Goal: Navigation & Orientation: Find specific page/section

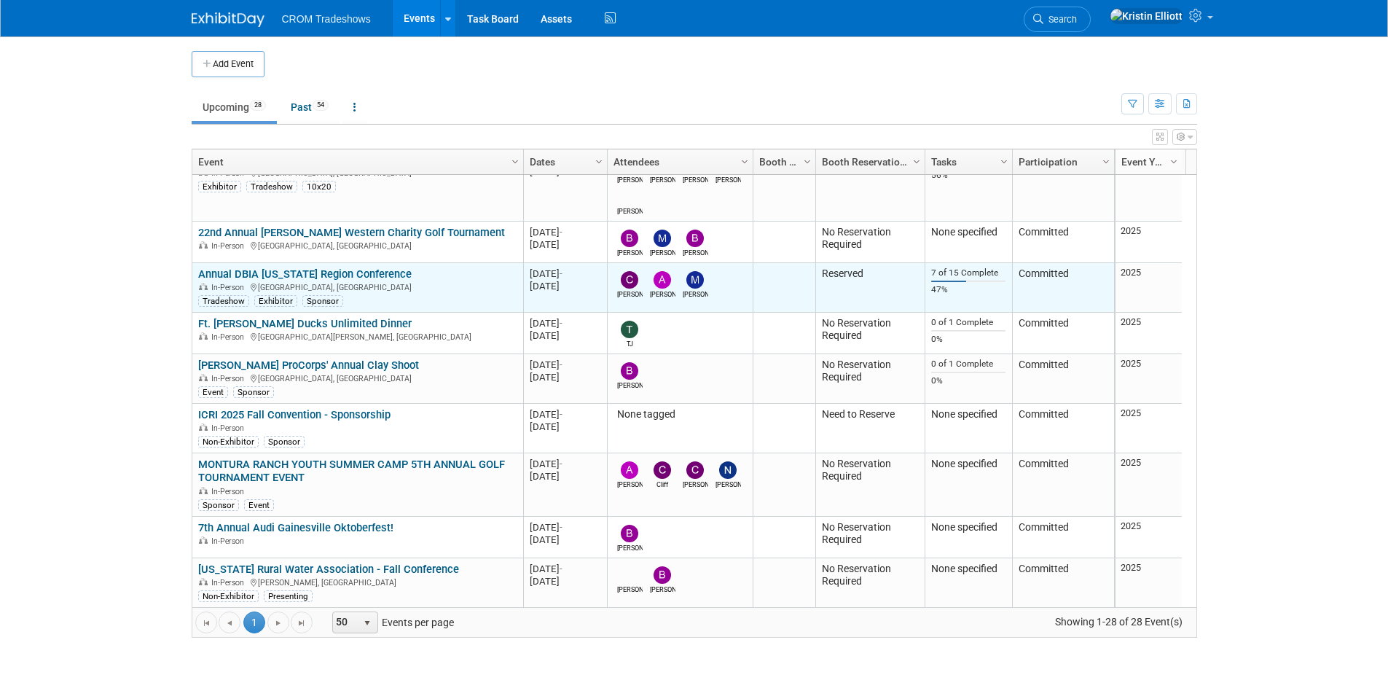
scroll to position [350, 0]
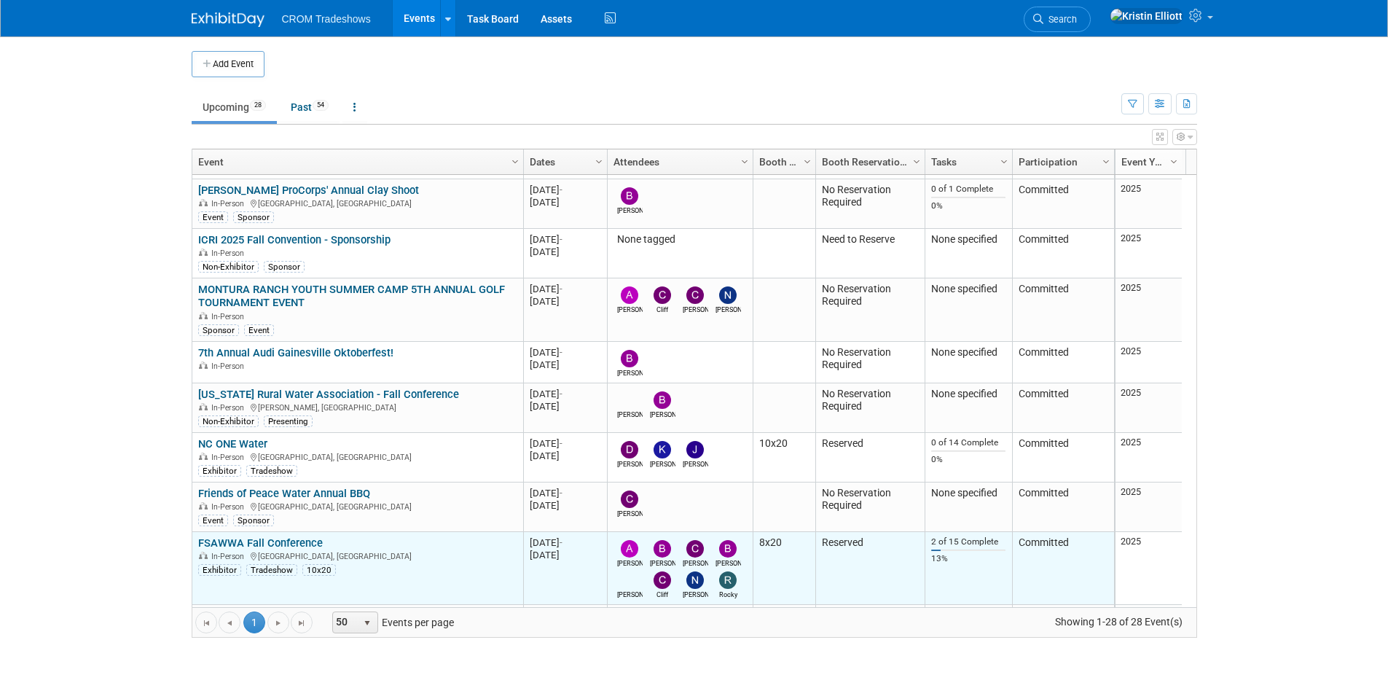
click at [278, 542] on link "FSAWWA Fall Conference" at bounding box center [260, 542] width 125 height 13
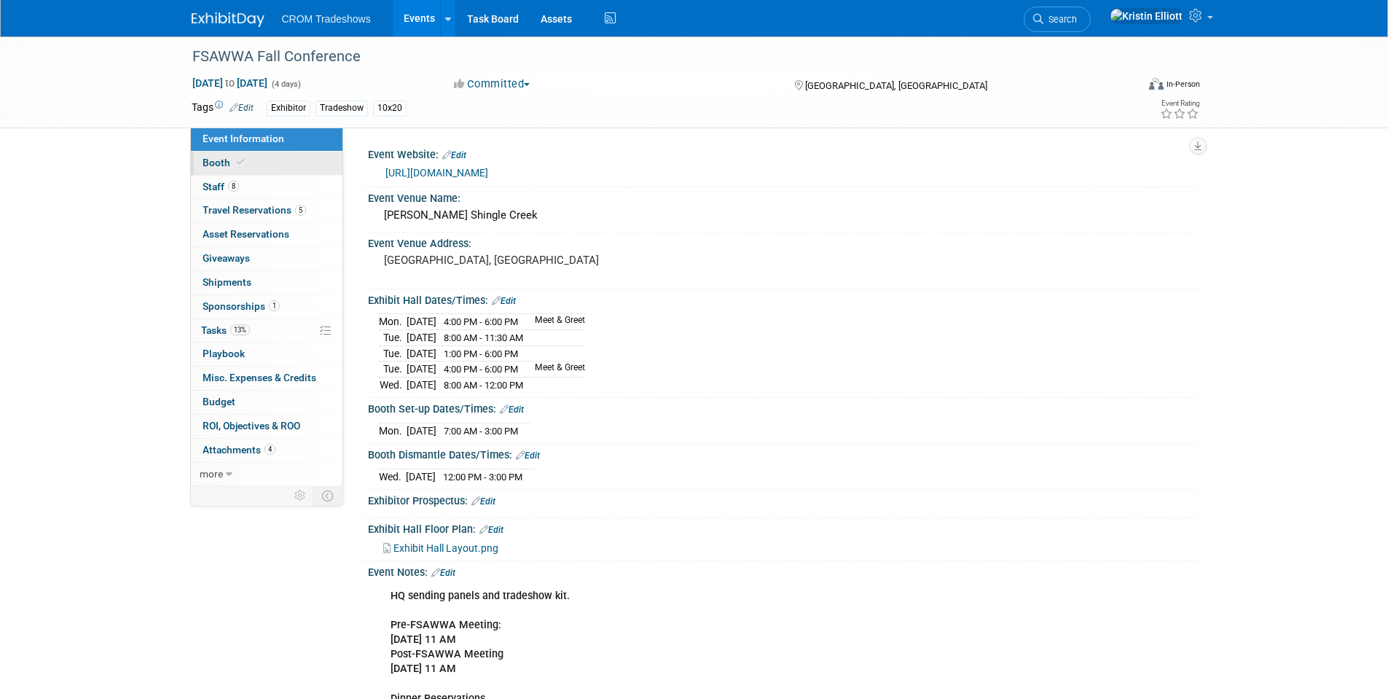
click at [234, 162] on span at bounding box center [240, 162] width 13 height 11
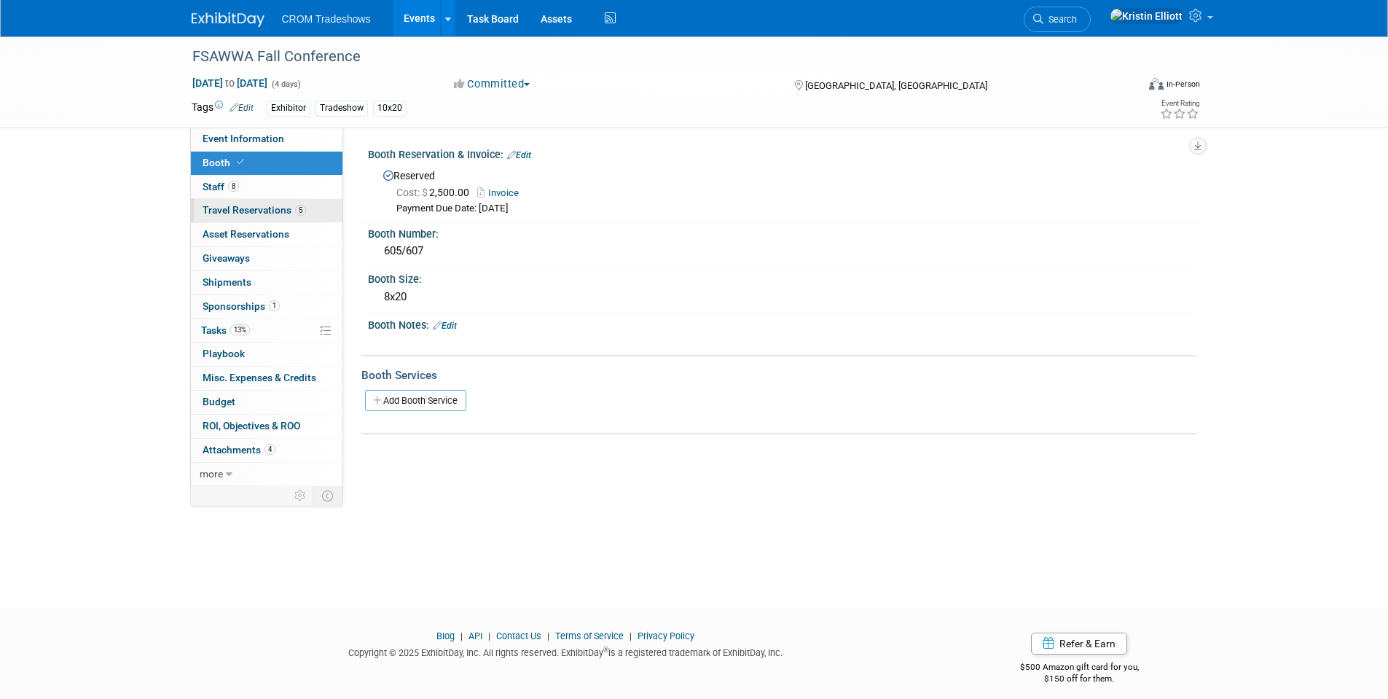
click at [248, 213] on span "Travel Reservations 5" at bounding box center [254, 210] width 103 height 12
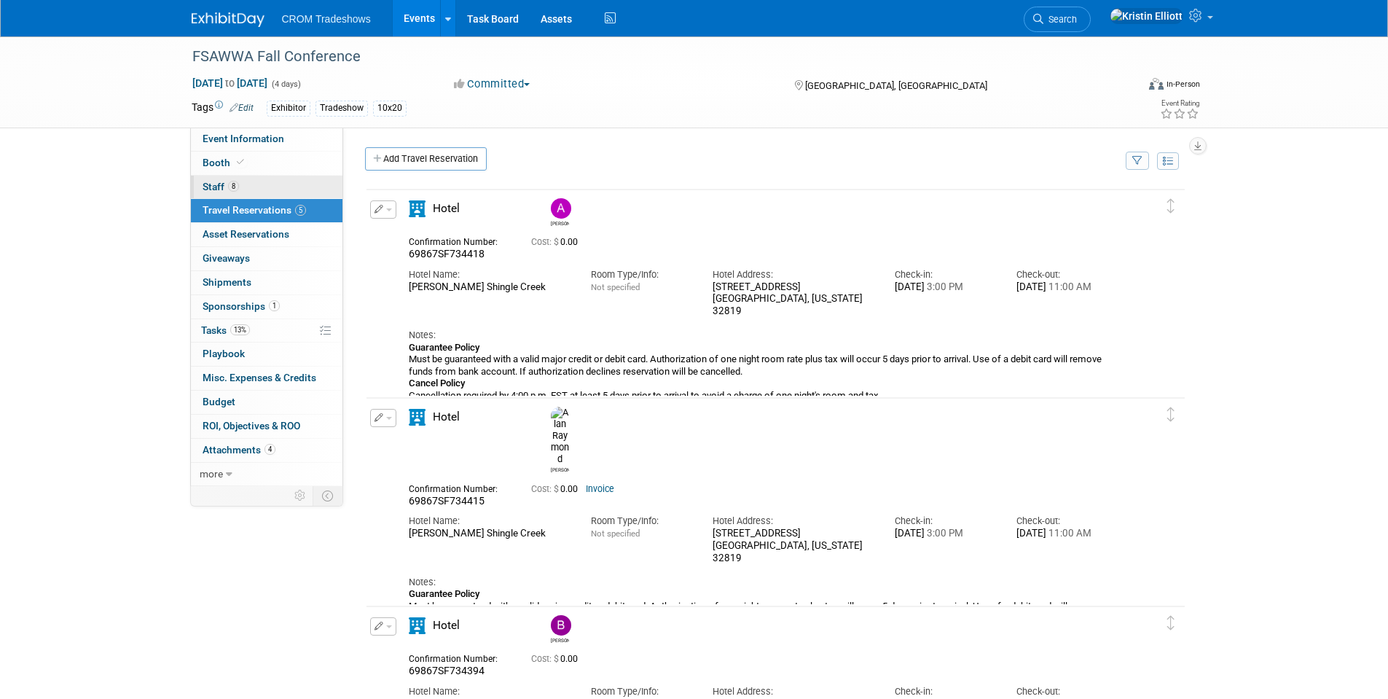
click at [234, 185] on span "8" at bounding box center [233, 186] width 11 height 11
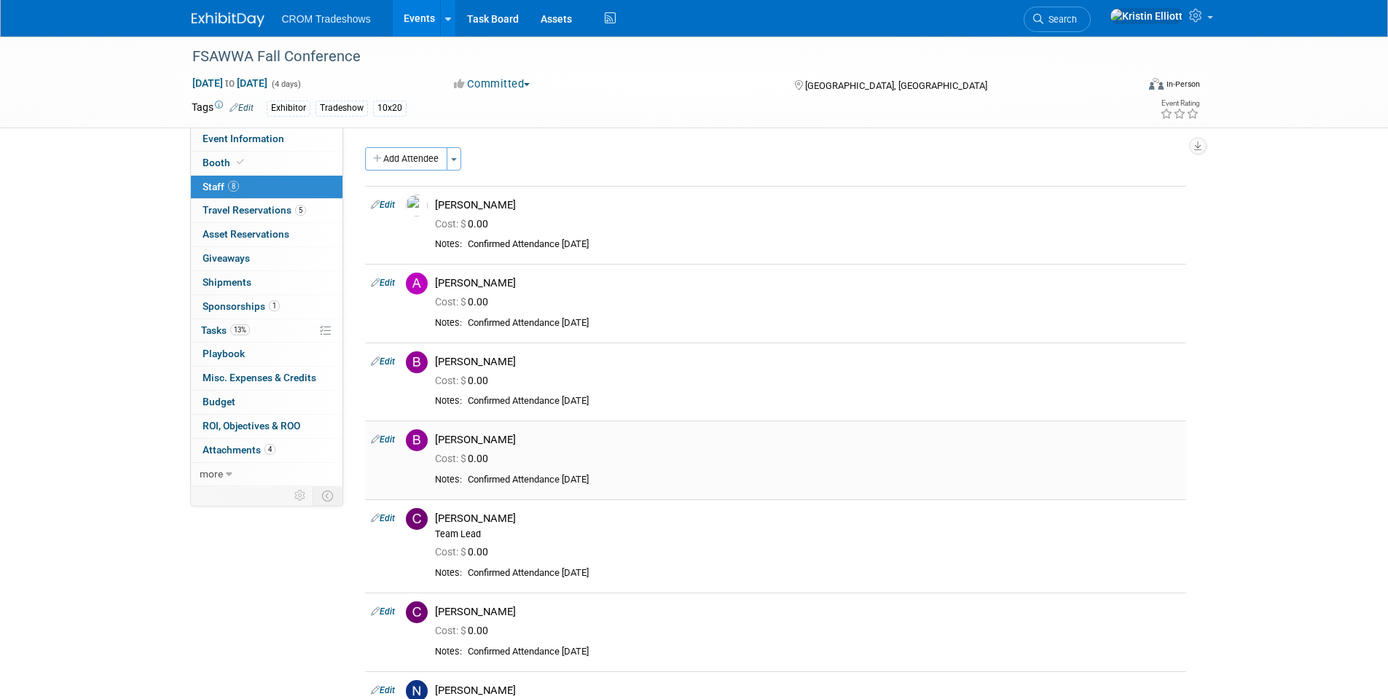
drag, startPoint x: 647, startPoint y: 303, endPoint x: 924, endPoint y: 440, distance: 309.0
drag, startPoint x: 924, startPoint y: 440, endPoint x: 292, endPoint y: 609, distance: 654.7
click at [292, 609] on div "Event Information Event Info Booth Booth 8 Staff 8 Staff 5 Travel Reservations …" at bounding box center [695, 456] width 1028 height 840
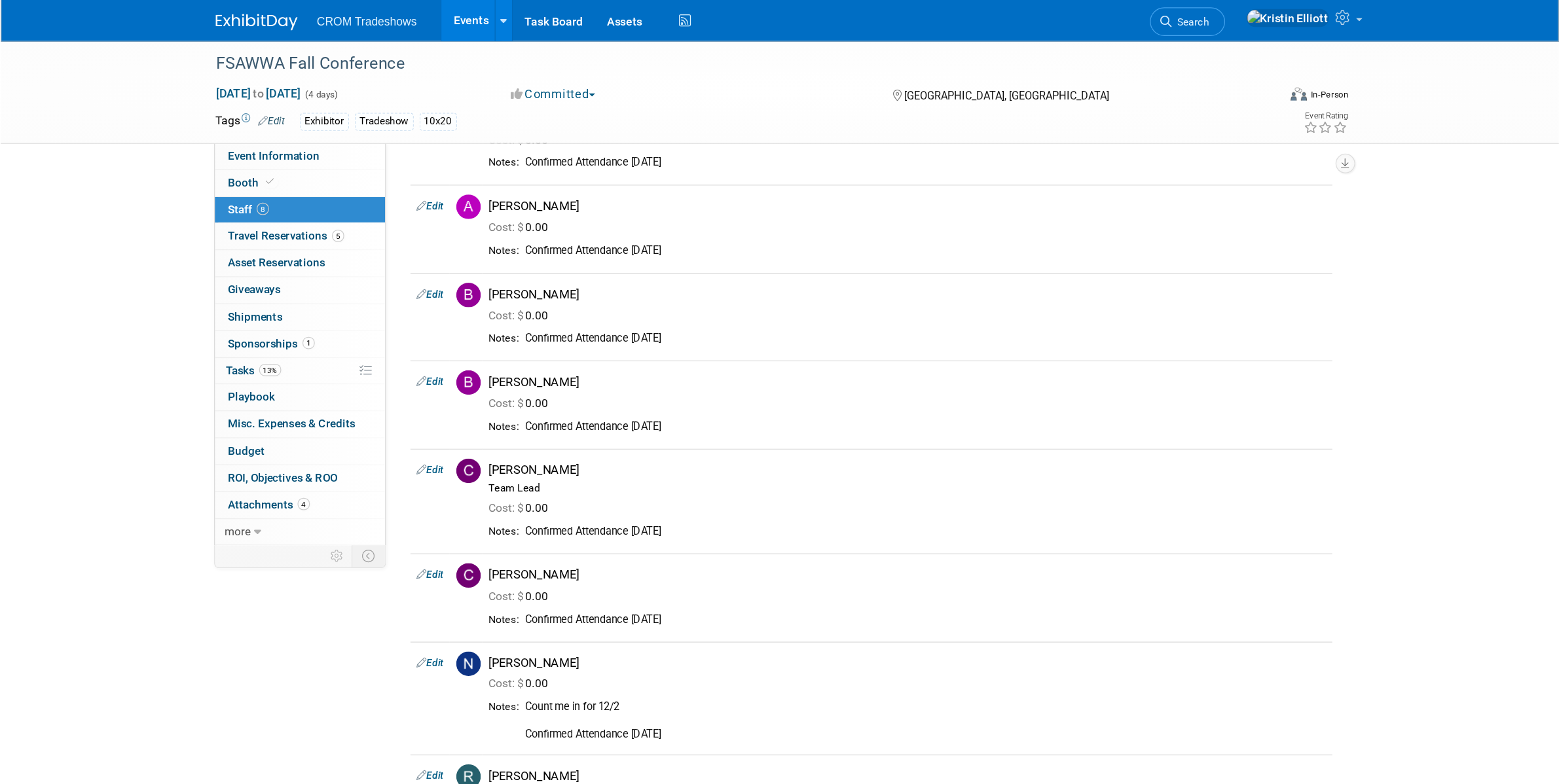
scroll to position [66, 0]
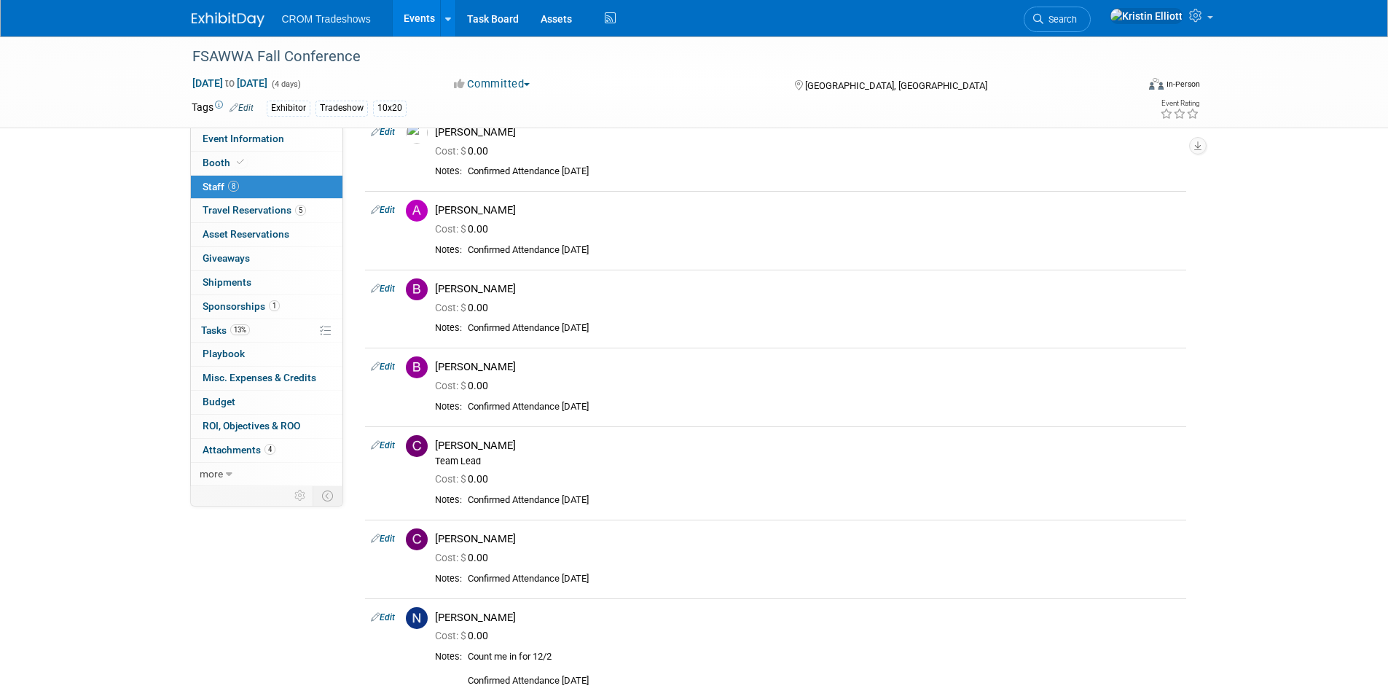
click at [61, 501] on div "FSAWWA Fall Conference [DATE] to [DATE] (4 days) [DATE] to [DATE] Committed Com…" at bounding box center [694, 398] width 1388 height 869
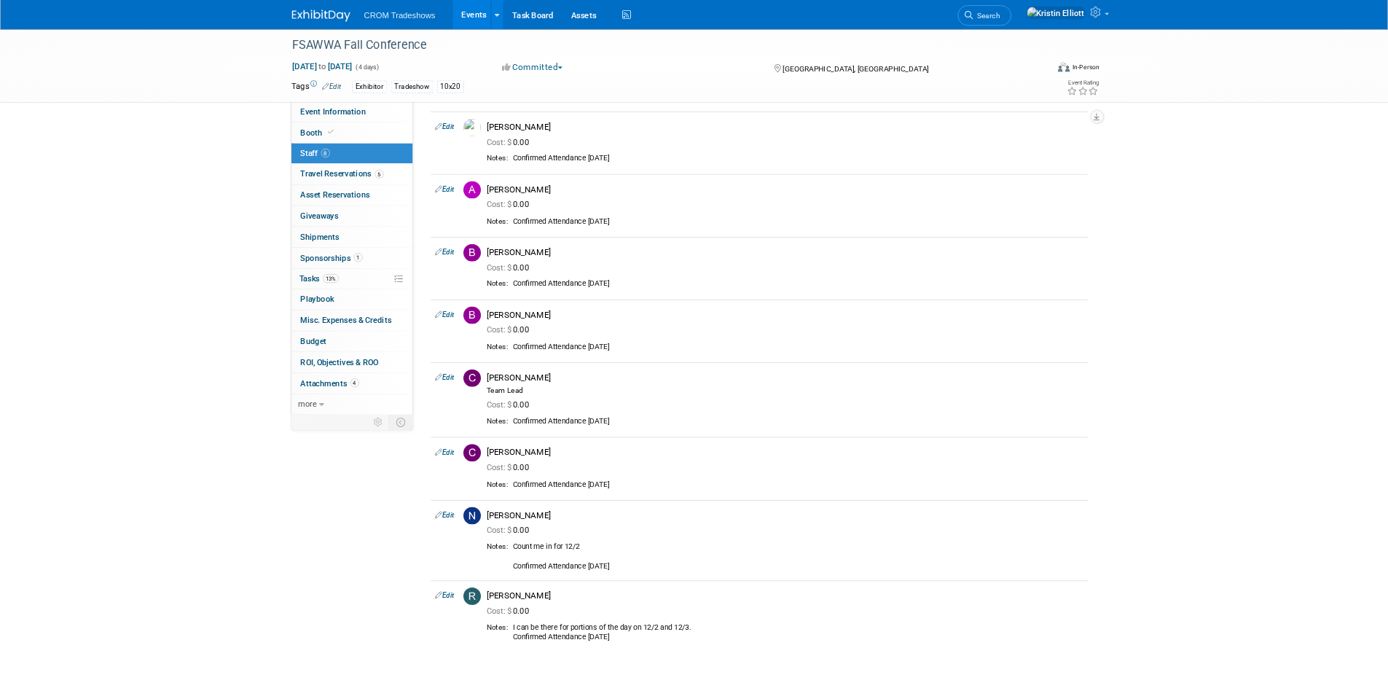
scroll to position [0, 0]
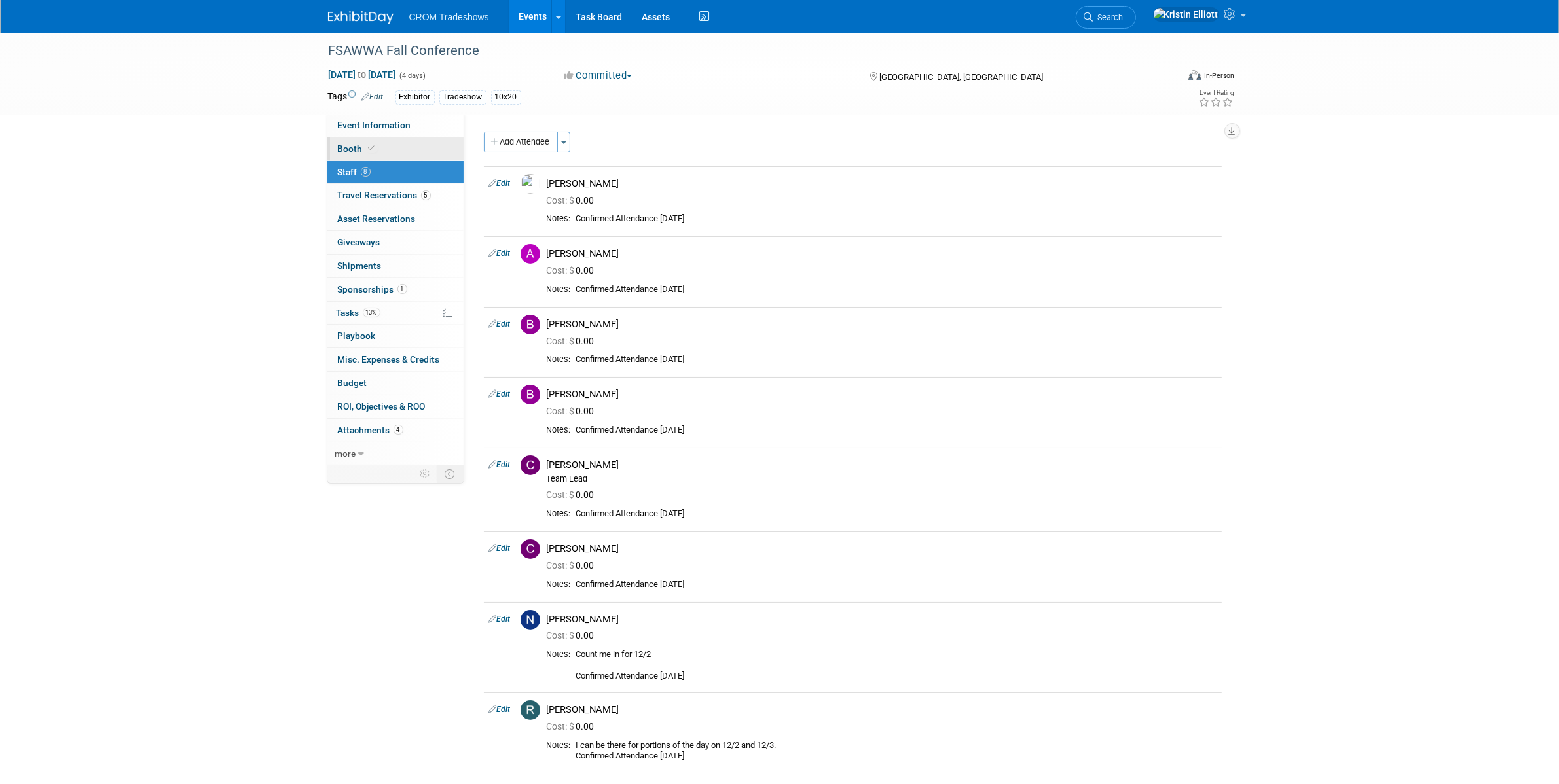
click at [388, 151] on link "Booth" at bounding box center [395, 149] width 137 height 23
